Goal: Information Seeking & Learning: Learn about a topic

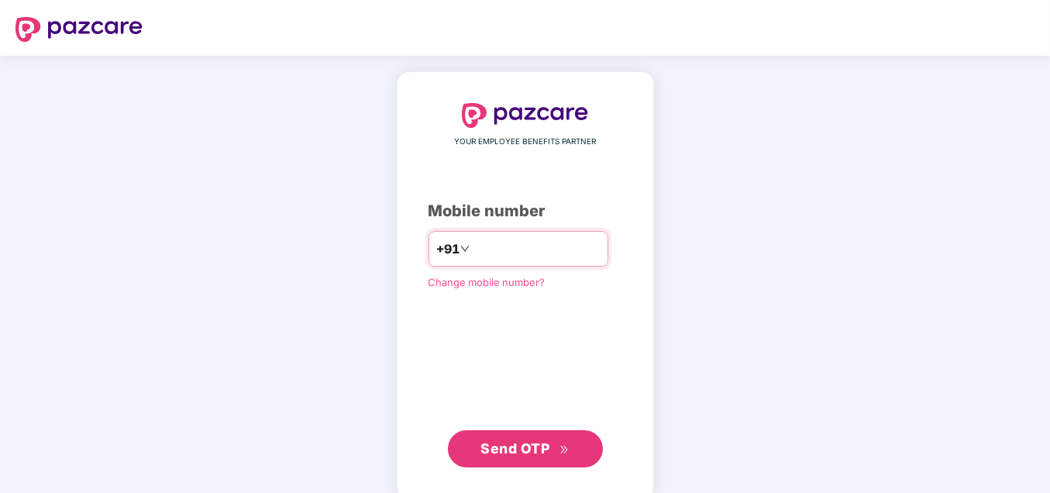
type input "**********"
click at [525, 445] on span "Send OTP" at bounding box center [515, 448] width 69 height 16
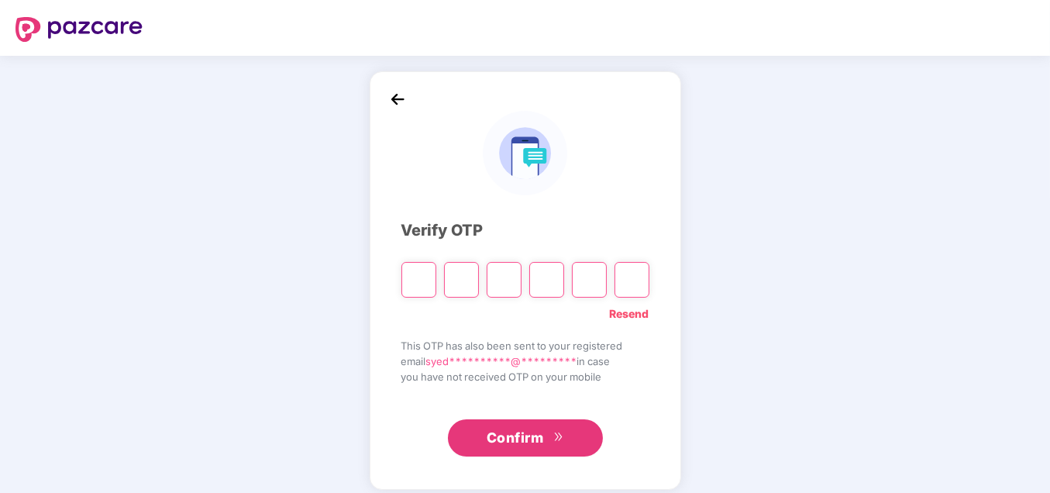
type input "*"
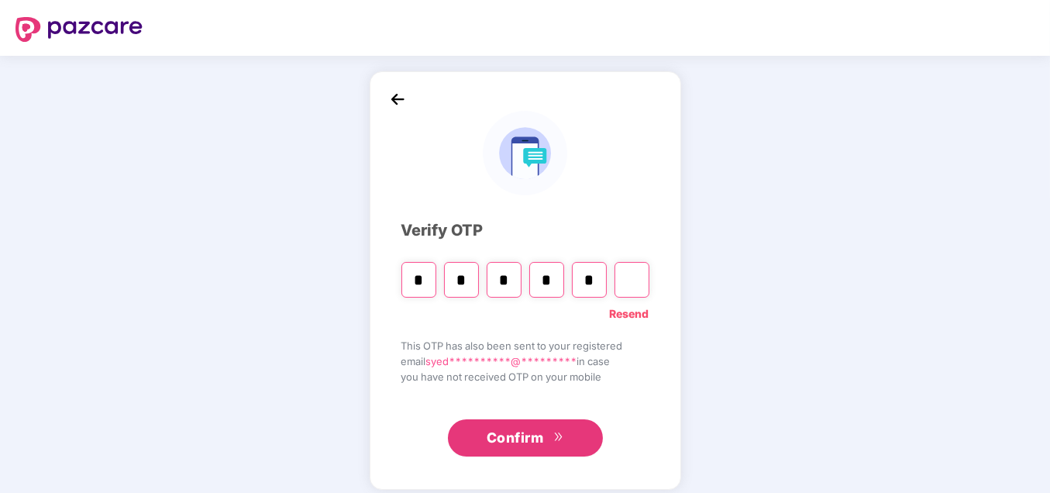
type input "*"
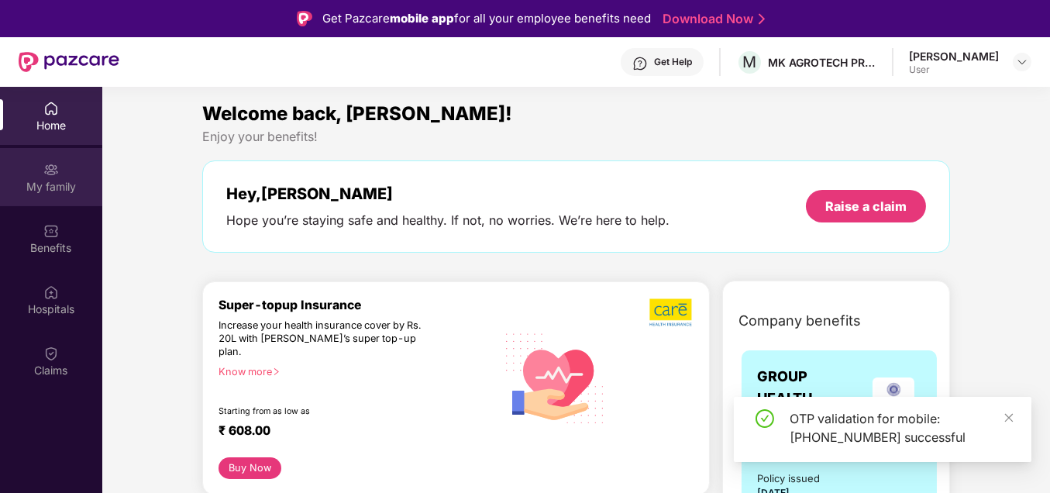
click at [51, 184] on div "My family" at bounding box center [51, 187] width 102 height 16
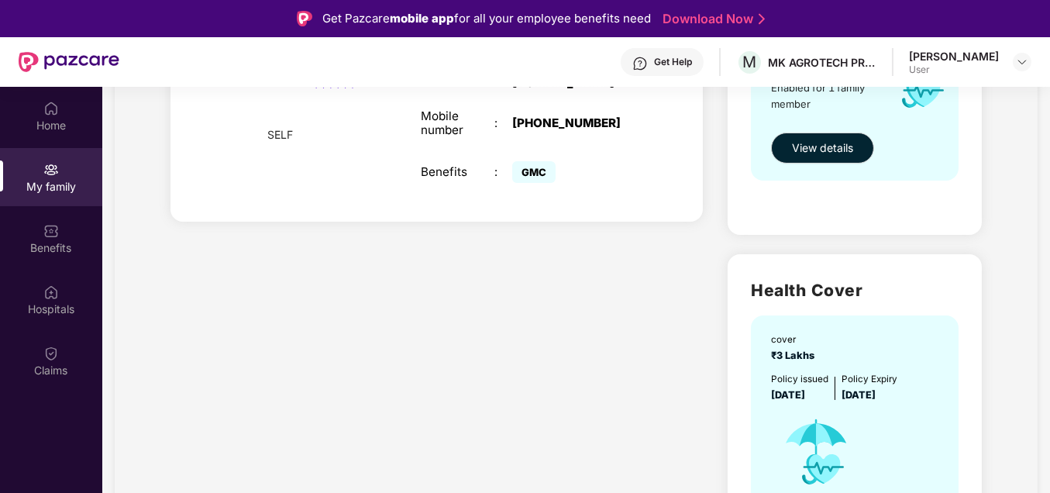
scroll to position [180, 0]
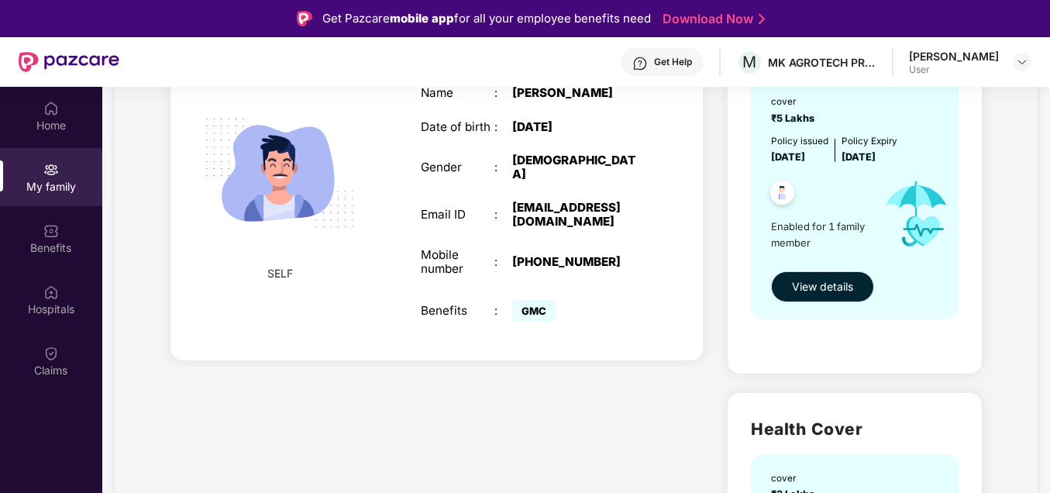
click at [826, 285] on span "View details" at bounding box center [822, 286] width 61 height 17
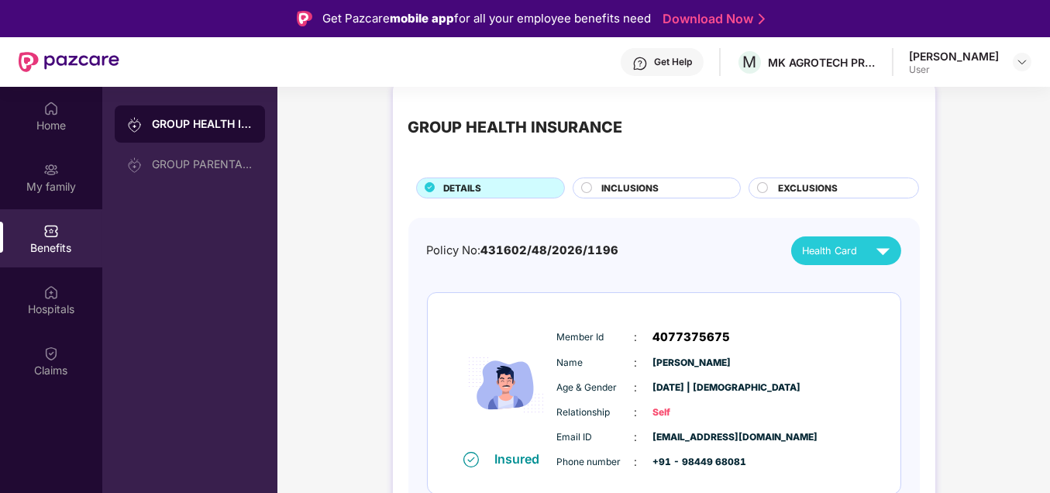
scroll to position [30, 0]
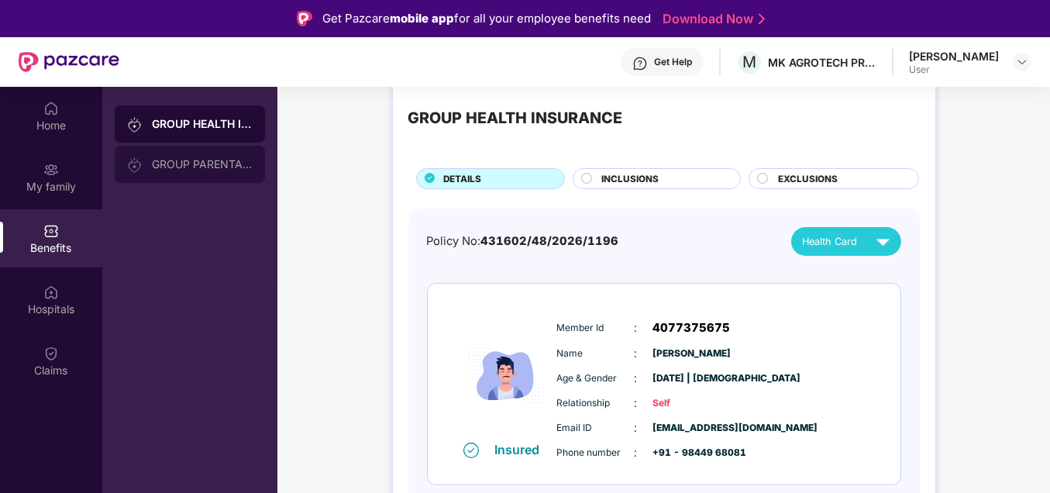
click at [214, 167] on div "GROUP PARENTAL POLICY" at bounding box center [202, 164] width 101 height 12
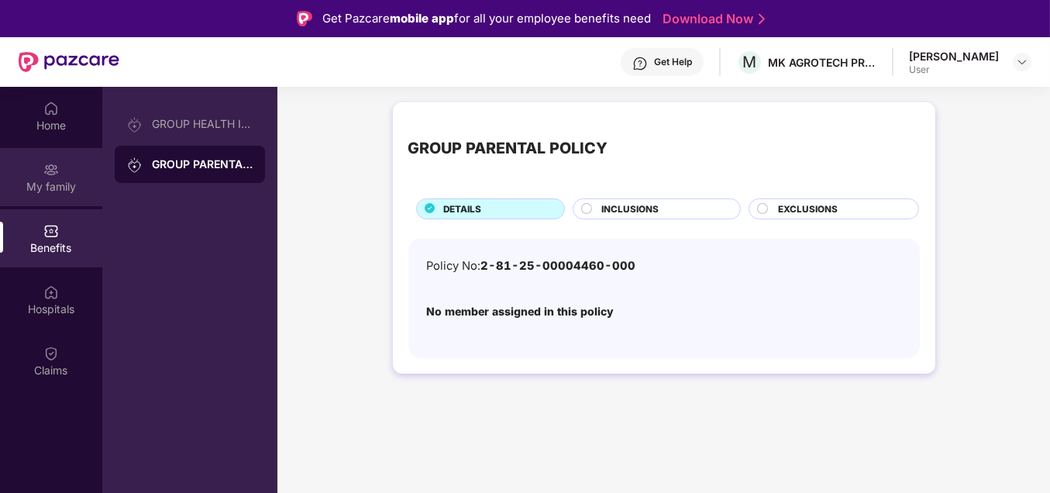
click at [60, 185] on div "My family" at bounding box center [51, 187] width 102 height 16
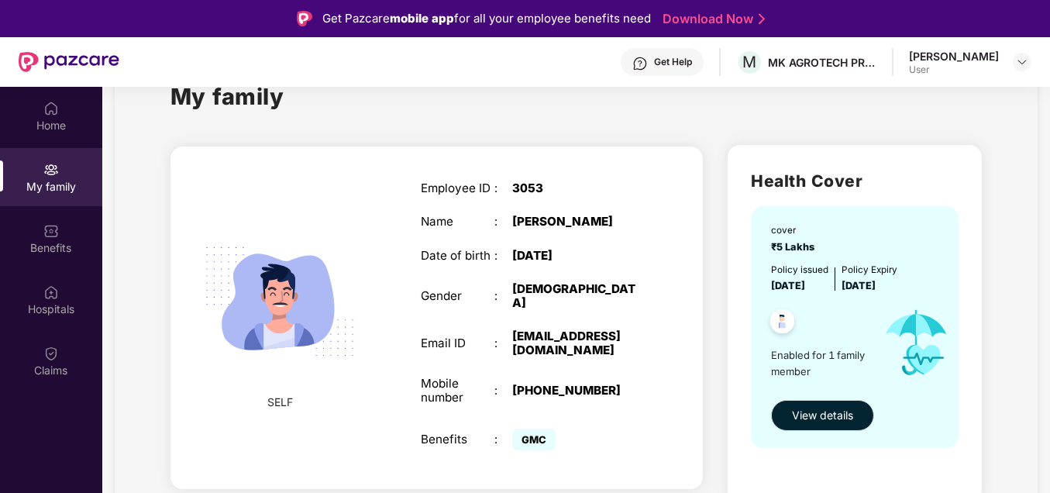
scroll to position [78, 0]
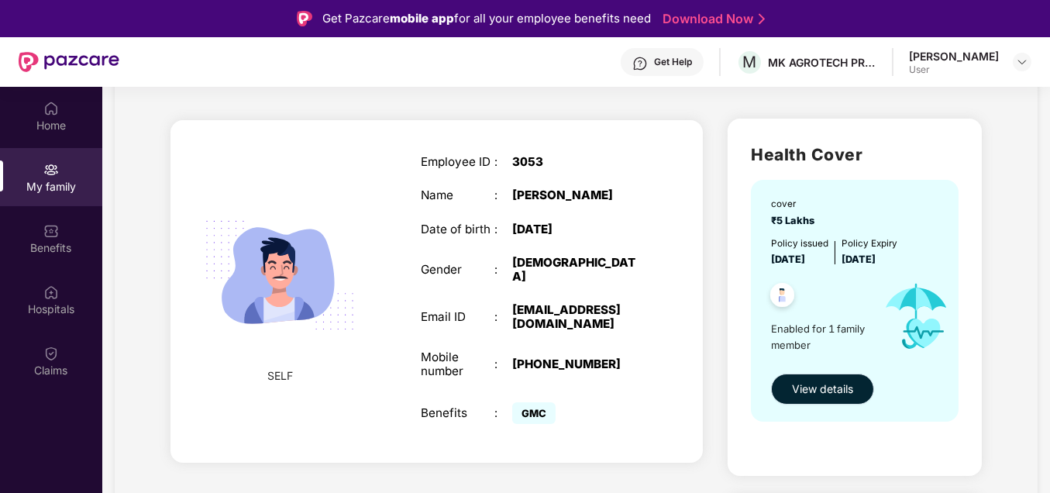
click at [816, 394] on span "View details" at bounding box center [822, 389] width 61 height 17
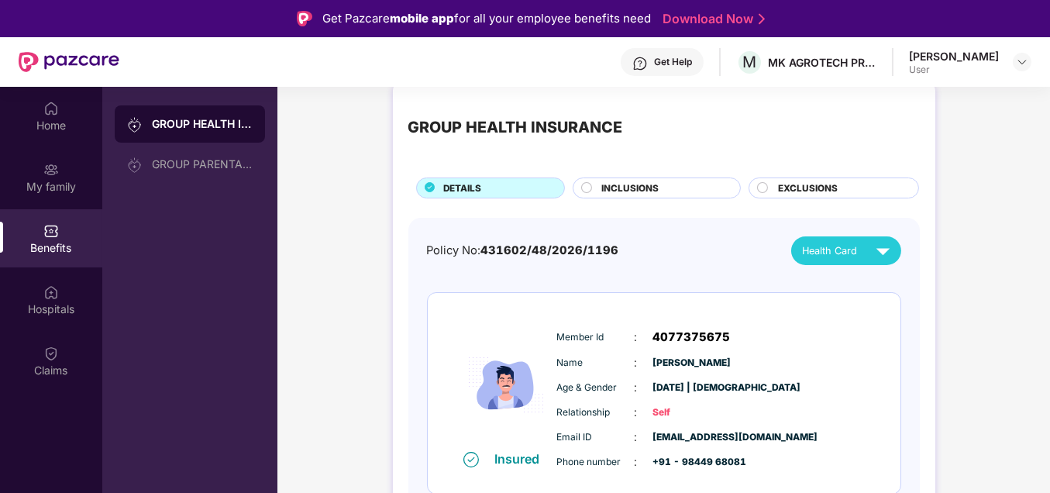
scroll to position [30, 0]
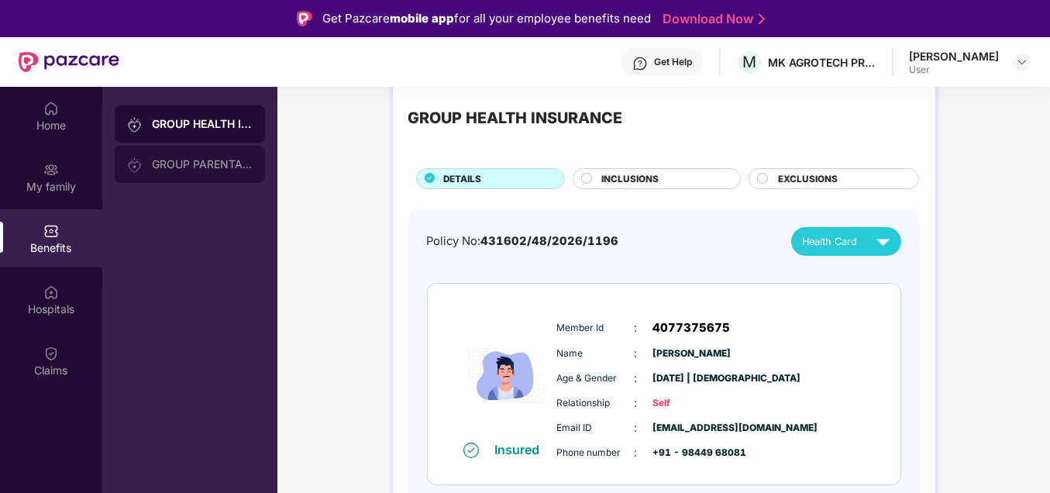
click at [215, 168] on div "GROUP PARENTAL POLICY" at bounding box center [202, 164] width 101 height 12
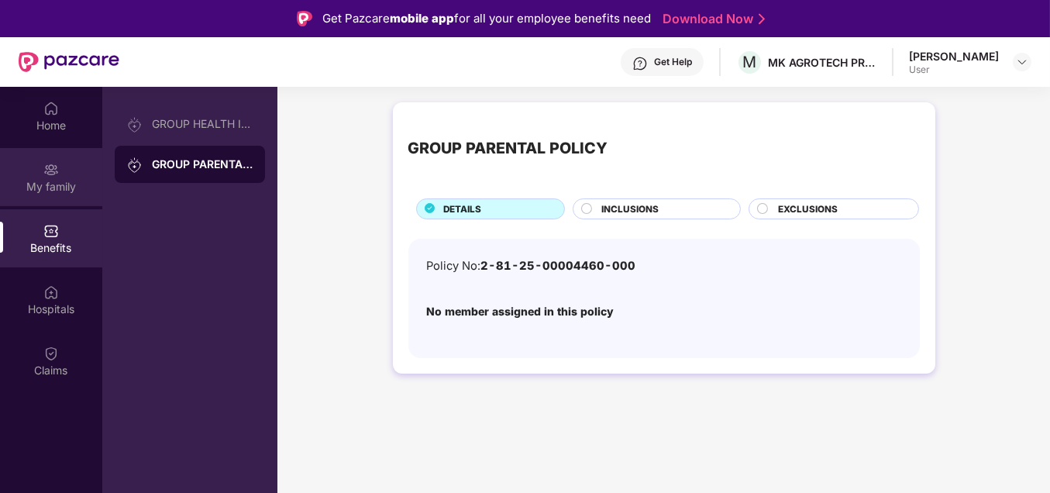
click at [67, 171] on div "My family" at bounding box center [51, 177] width 102 height 58
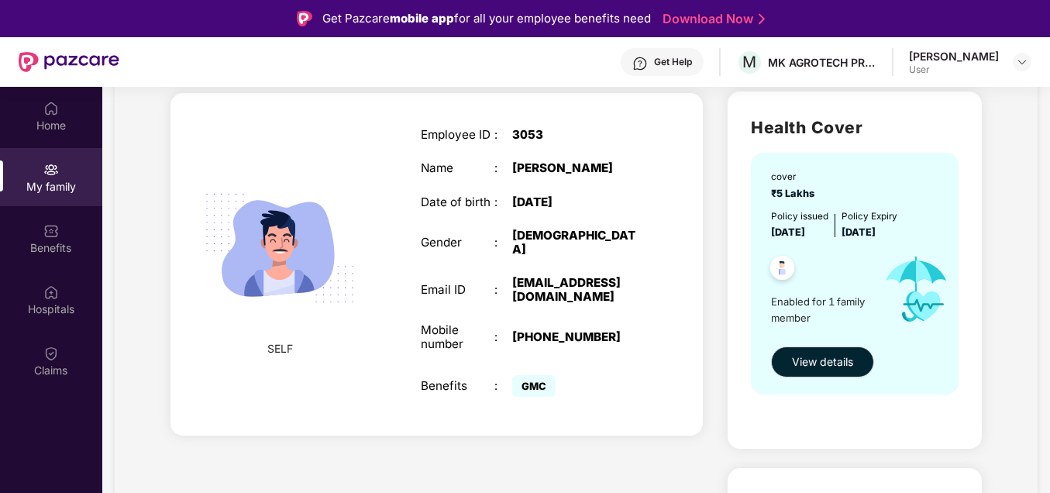
scroll to position [78, 0]
